Goal: Task Accomplishment & Management: Manage account settings

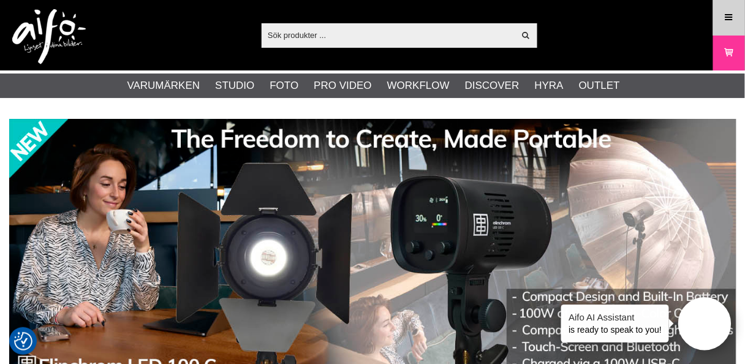
click at [727, 13] on icon at bounding box center [729, 17] width 11 height 13
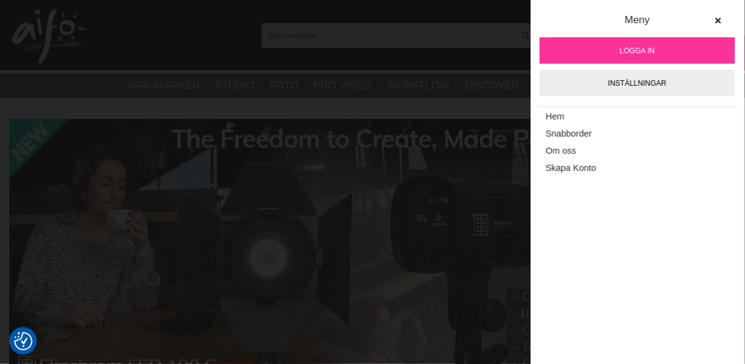
click at [631, 46] on span "Logga in" at bounding box center [637, 50] width 35 height 11
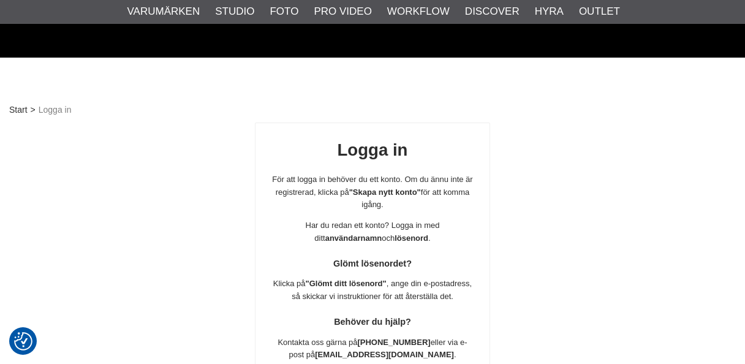
scroll to position [216, 0]
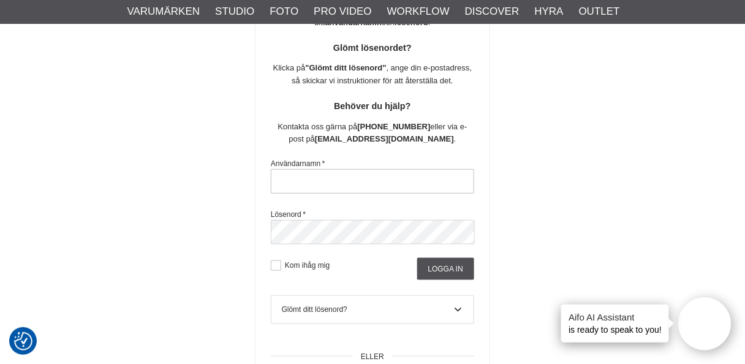
click at [346, 177] on input "text" at bounding box center [372, 181] width 203 height 25
type input "nils.olsson.uppsala@gmail.com"
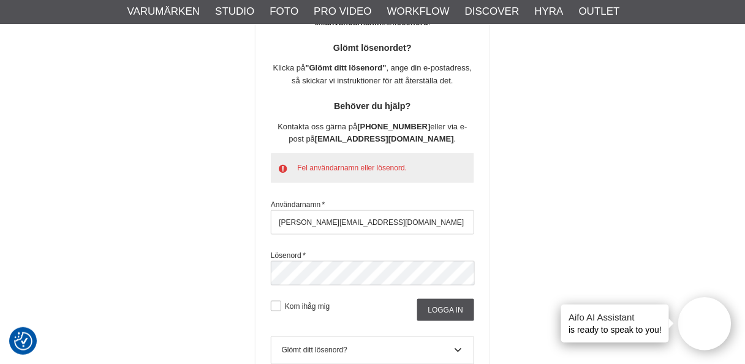
click at [414, 167] on div "Fel användarnamn eller lösenord." at bounding box center [372, 168] width 203 height 30
click at [189, 287] on div "Logga in För att logga in behöver du ett konto. Om du ännu inte är registrerad,…" at bounding box center [372, 183] width 727 height 553
click at [444, 305] on input "Logga in" at bounding box center [445, 310] width 57 height 22
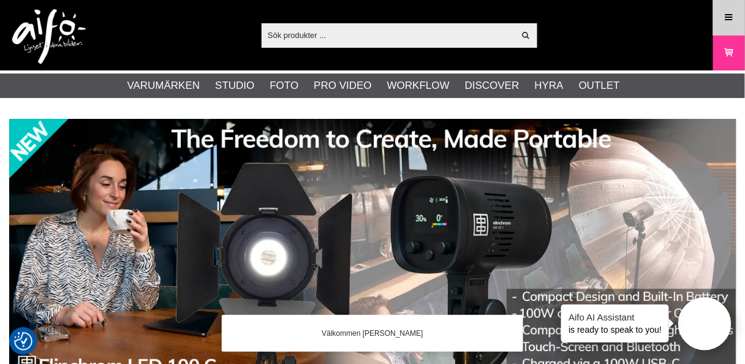
click at [728, 11] on icon at bounding box center [729, 17] width 11 height 13
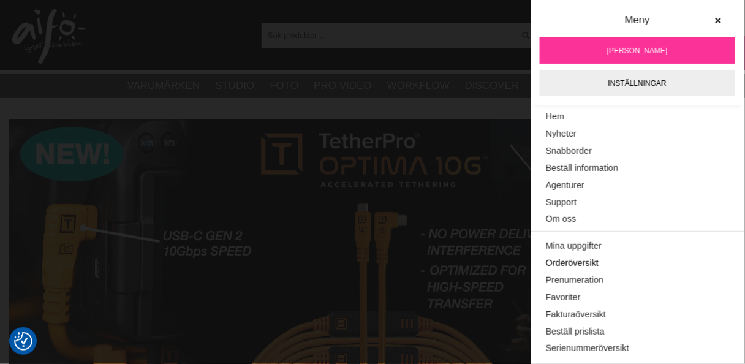
click at [572, 261] on link "Orderöversikt" at bounding box center [637, 263] width 183 height 17
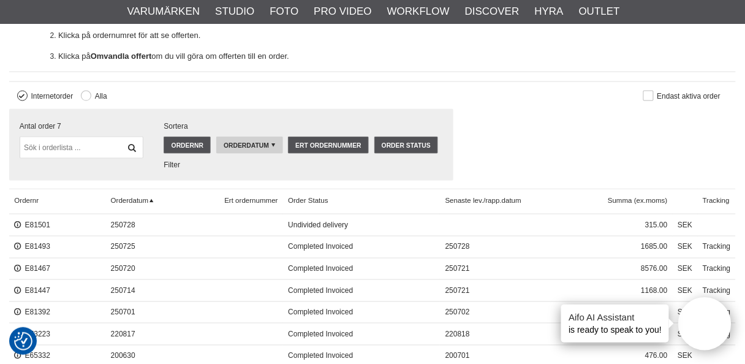
scroll to position [392, 0]
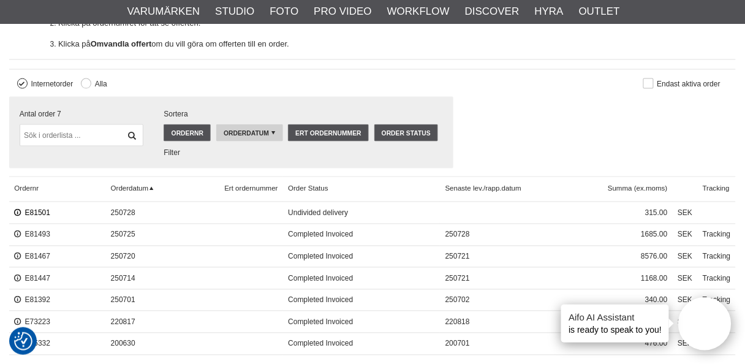
click at [28, 210] on link "E81501" at bounding box center [32, 213] width 36 height 9
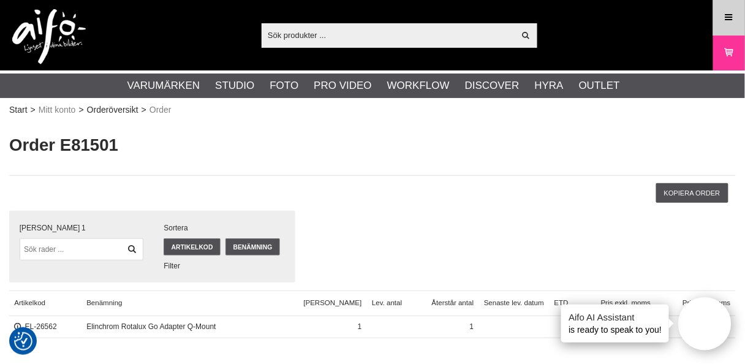
click at [726, 16] on icon at bounding box center [729, 17] width 11 height 13
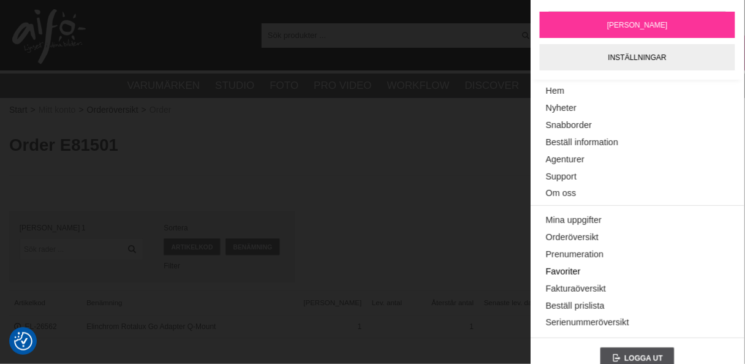
scroll to position [40, 0]
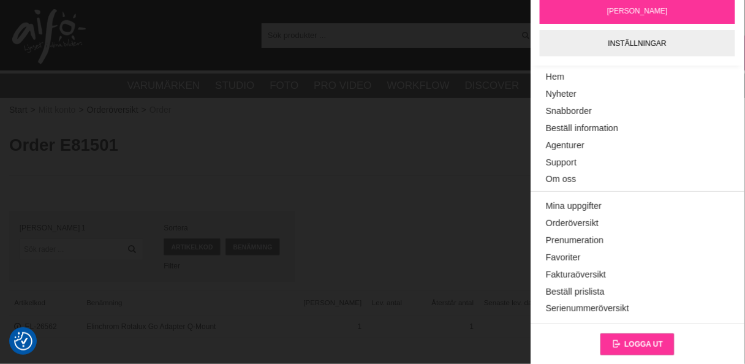
click at [627, 343] on span "Logga ut" at bounding box center [643, 344] width 39 height 9
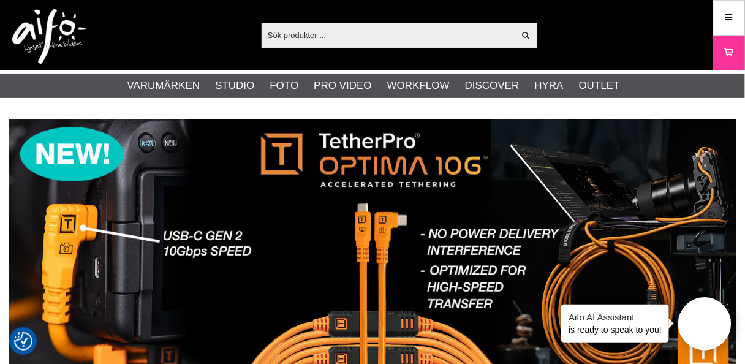
click at [353, 38] on input "text" at bounding box center [388, 35] width 253 height 18
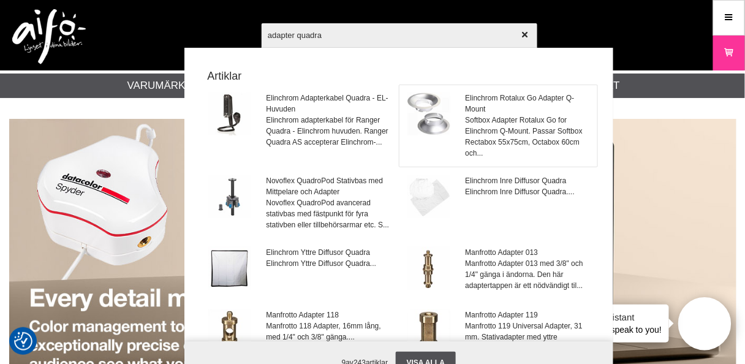
type input "adapter quadra"
click at [489, 119] on span "Softbox Adapter Rotalux Go for Elinchrom Q-Mount. Passar Softbox Rectabox 55x75…" at bounding box center [528, 137] width 124 height 44
